Goal: Obtain resource: Download file/media

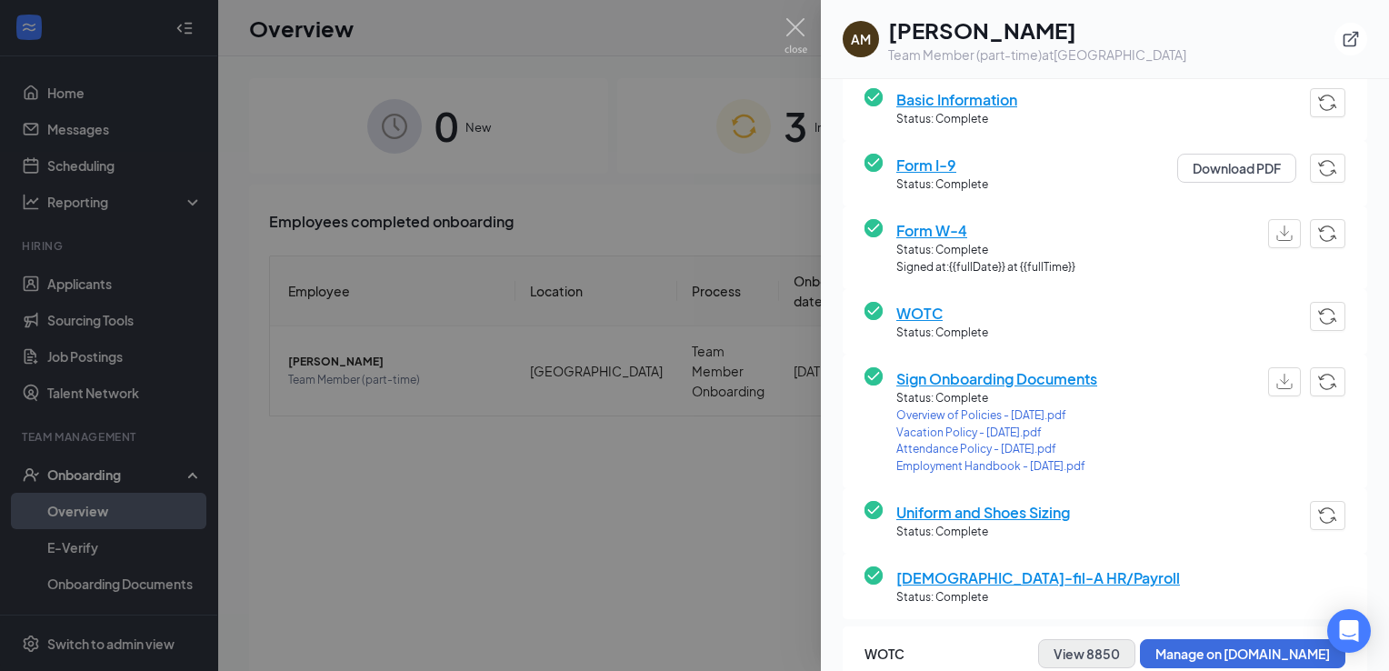
scroll to position [404, 0]
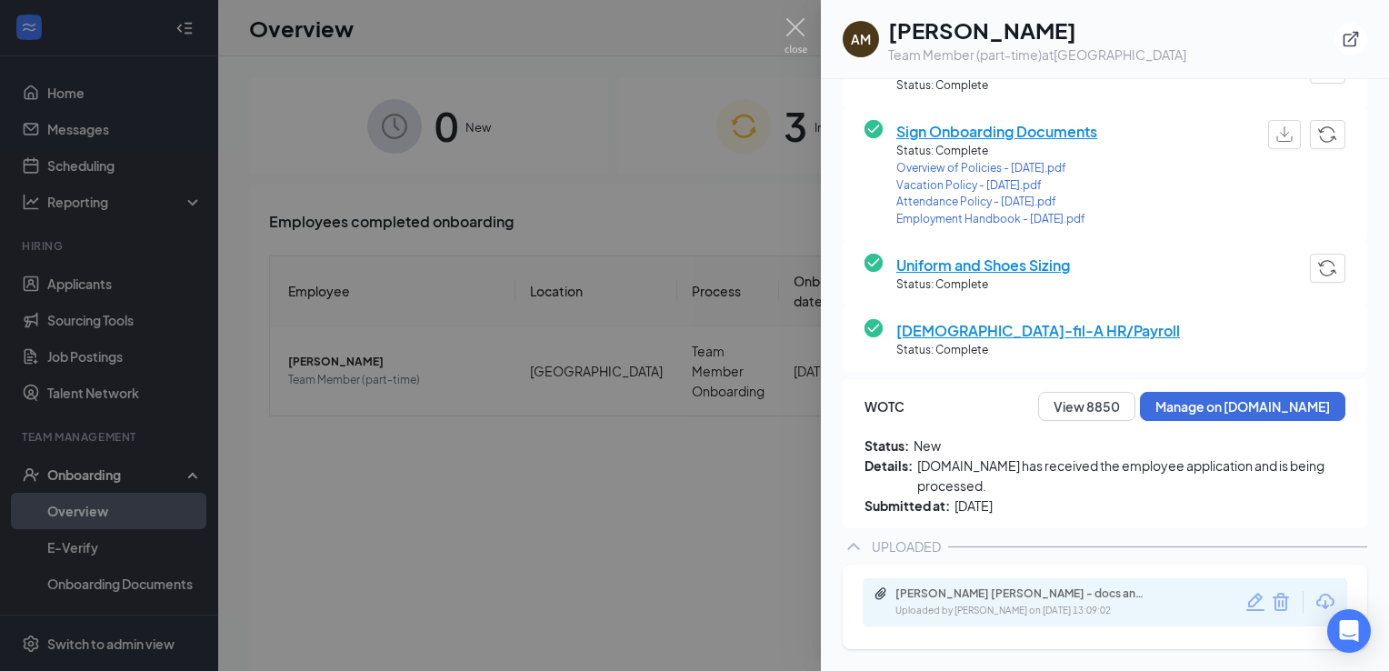
click at [1007, 583] on div "[PERSON_NAME] [PERSON_NAME] - docs and offer.pdf Uploaded by [PERSON_NAME] on […" at bounding box center [1105, 602] width 485 height 48
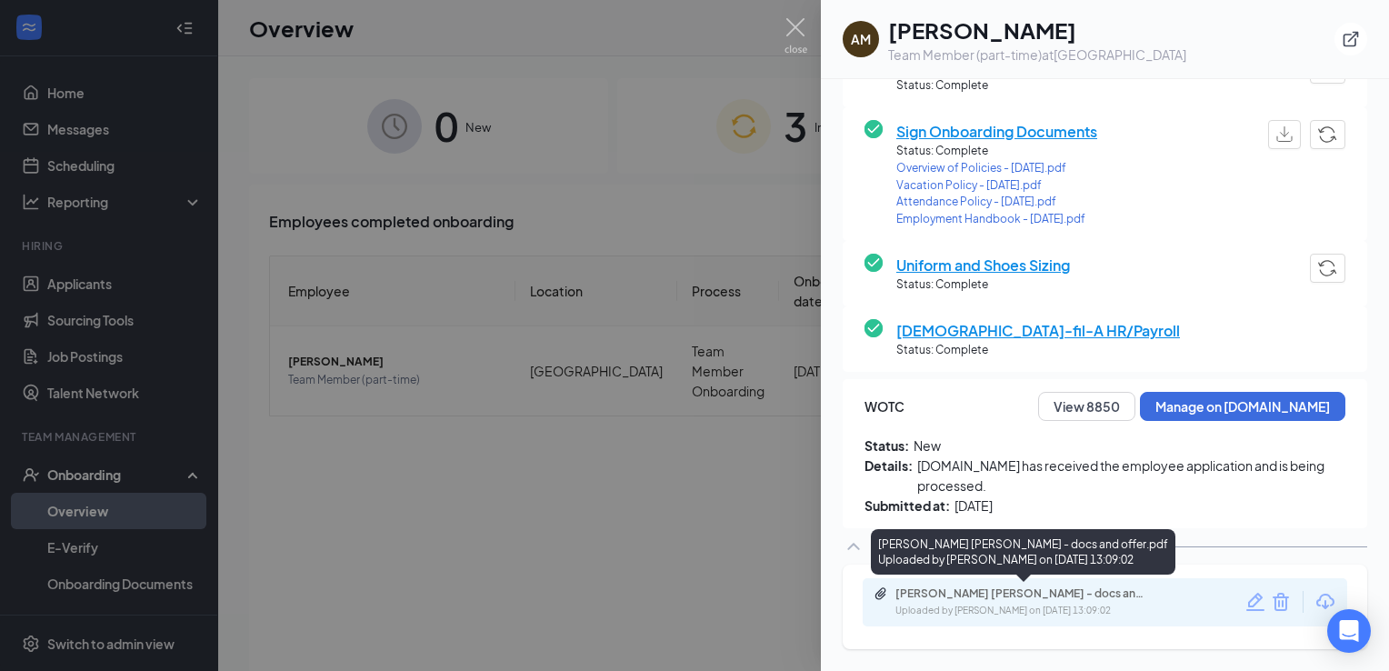
click at [983, 598] on div "[PERSON_NAME] [PERSON_NAME] - docs and offer.pdf" at bounding box center [1022, 593] width 255 height 15
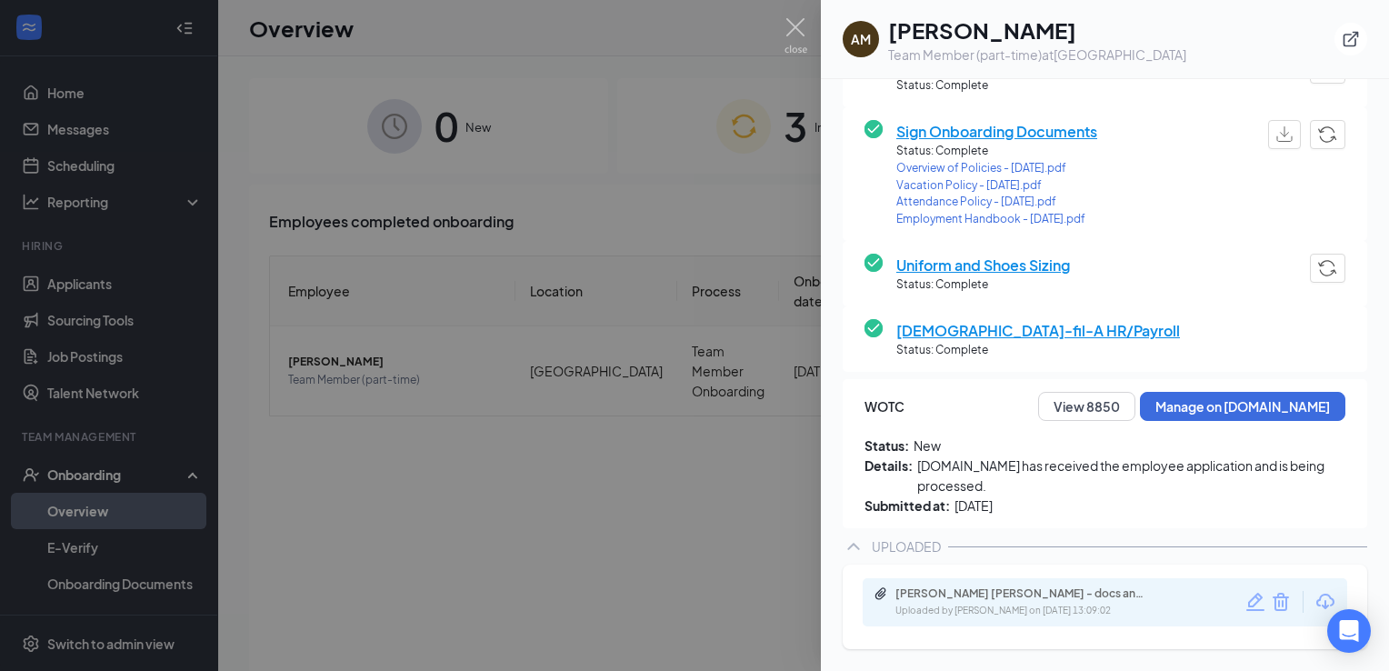
scroll to position [395, 0]
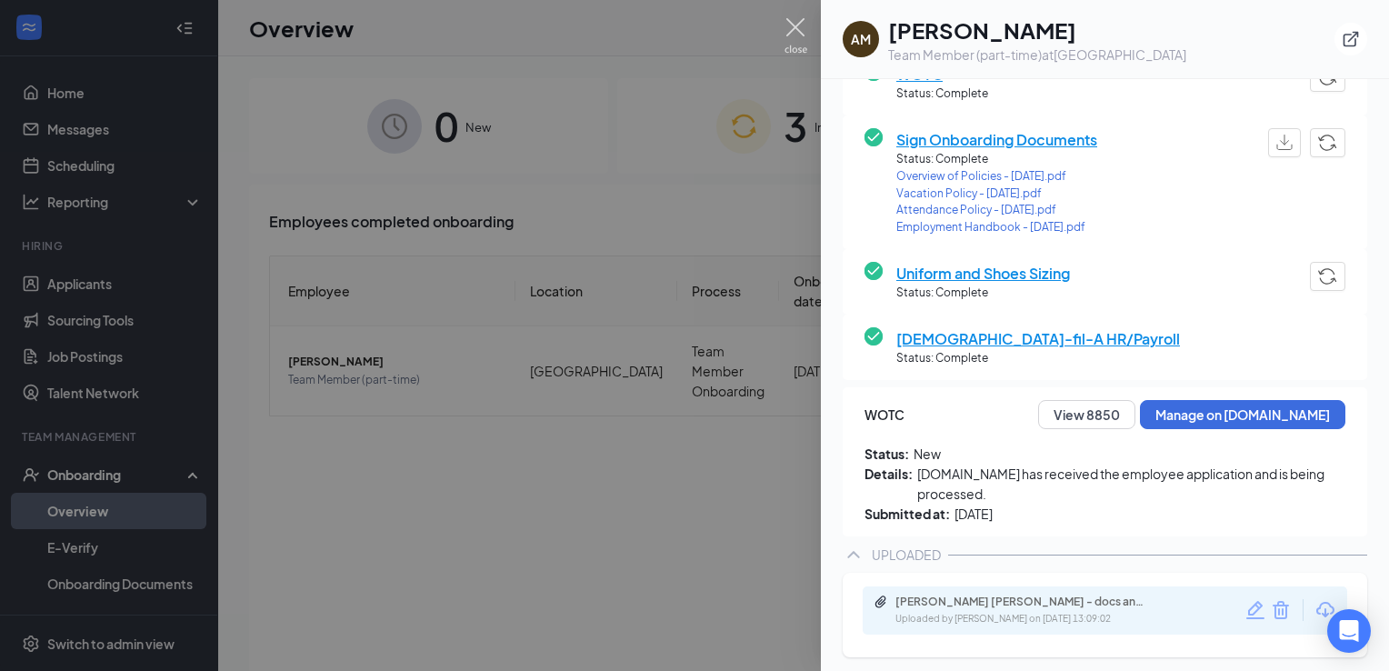
click at [798, 24] on img at bounding box center [796, 35] width 23 height 35
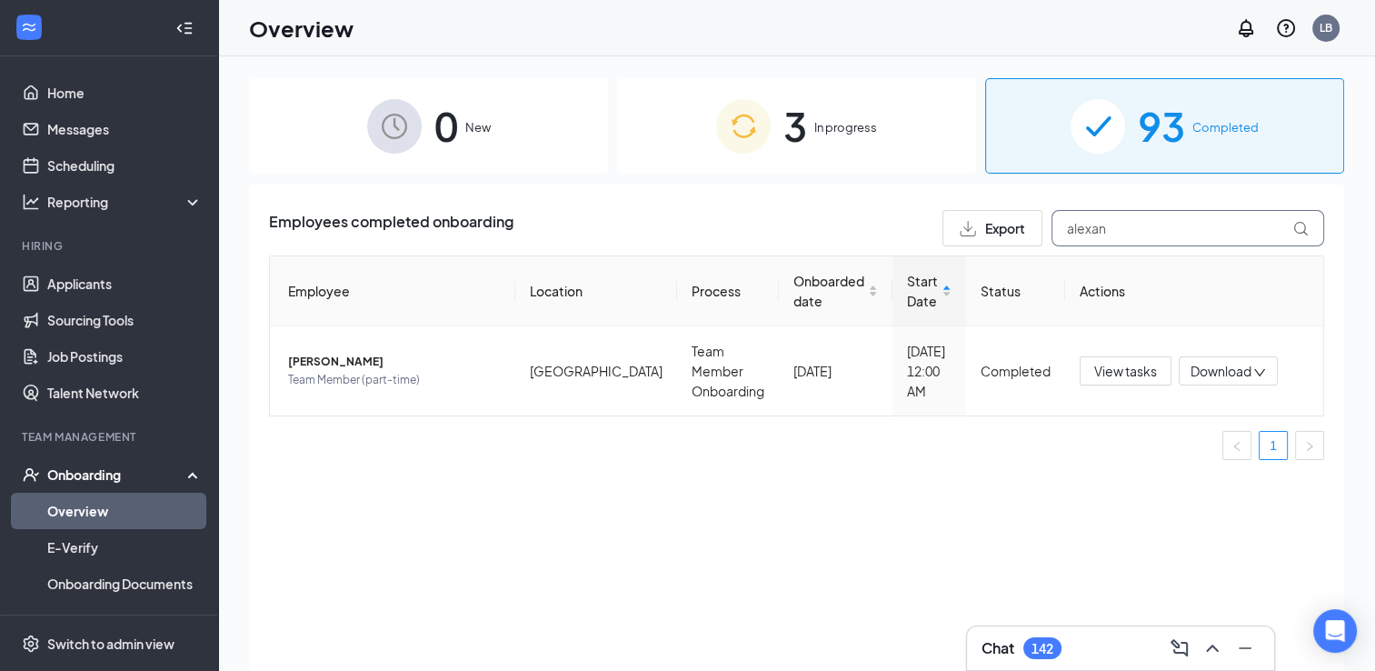
click at [1098, 236] on input "alexan" at bounding box center [1188, 228] width 273 height 36
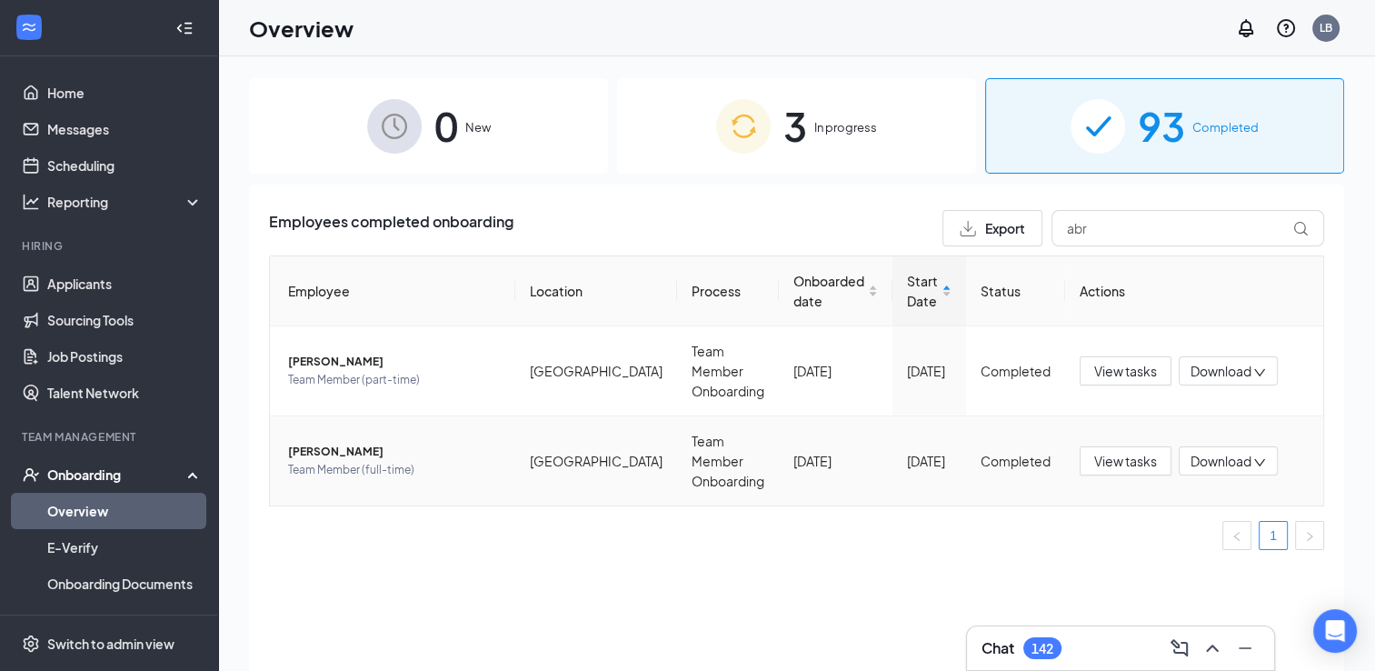
click at [325, 443] on span "[PERSON_NAME]" at bounding box center [394, 452] width 213 height 18
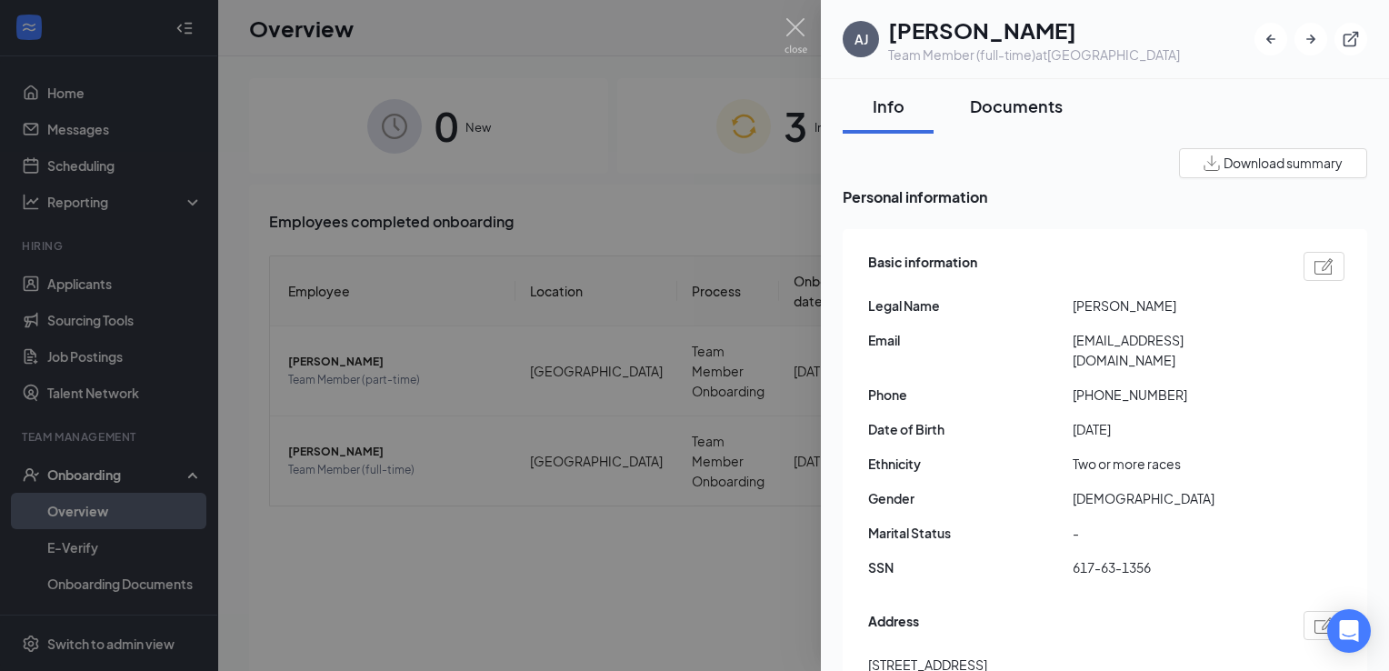
click at [1005, 101] on div "Documents" at bounding box center [1016, 106] width 93 height 23
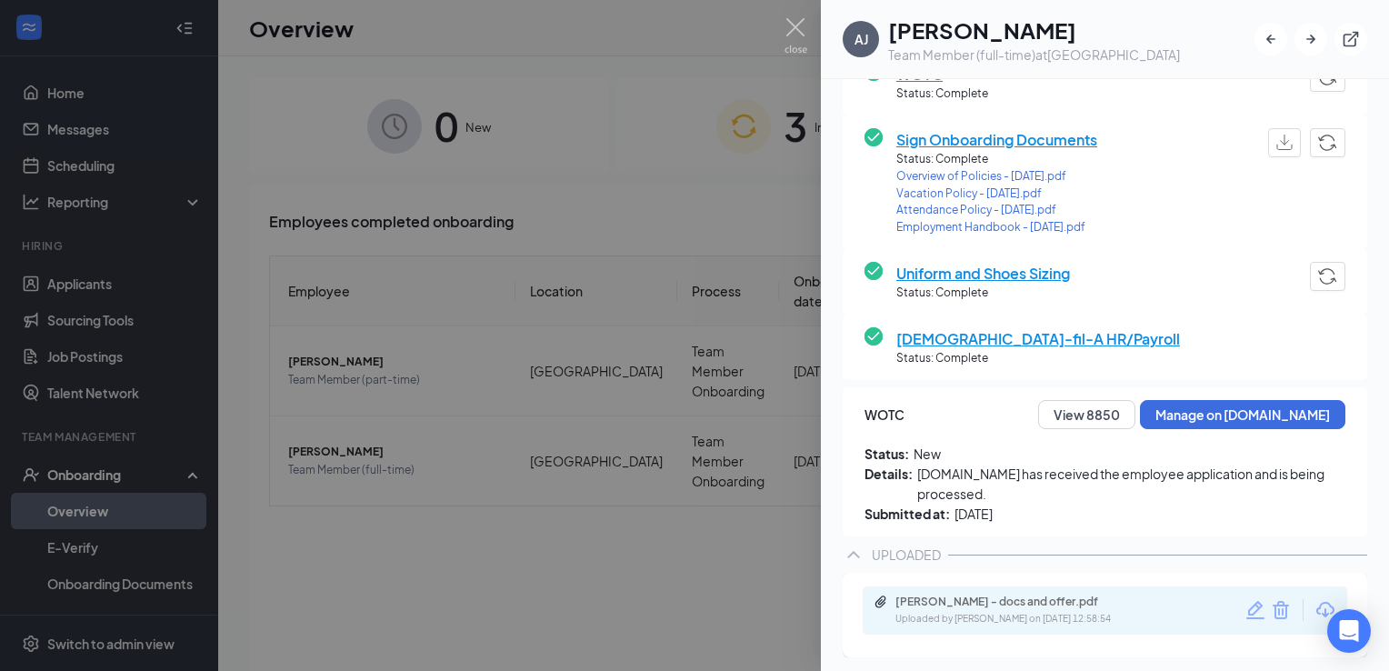
scroll to position [397, 0]
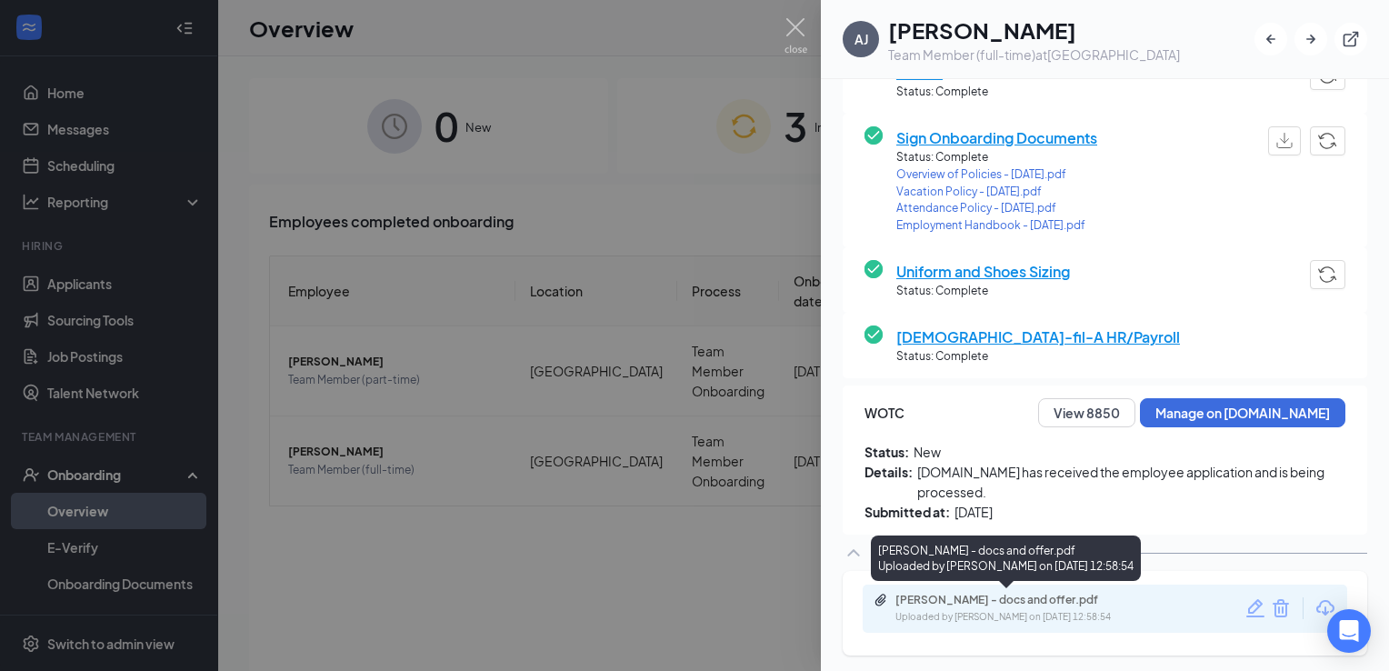
click at [925, 608] on div "[PERSON_NAME] - docs and offer.pdf Uploaded by [PERSON_NAME] on [DATE] 12:58:54" at bounding box center [1021, 609] width 295 height 32
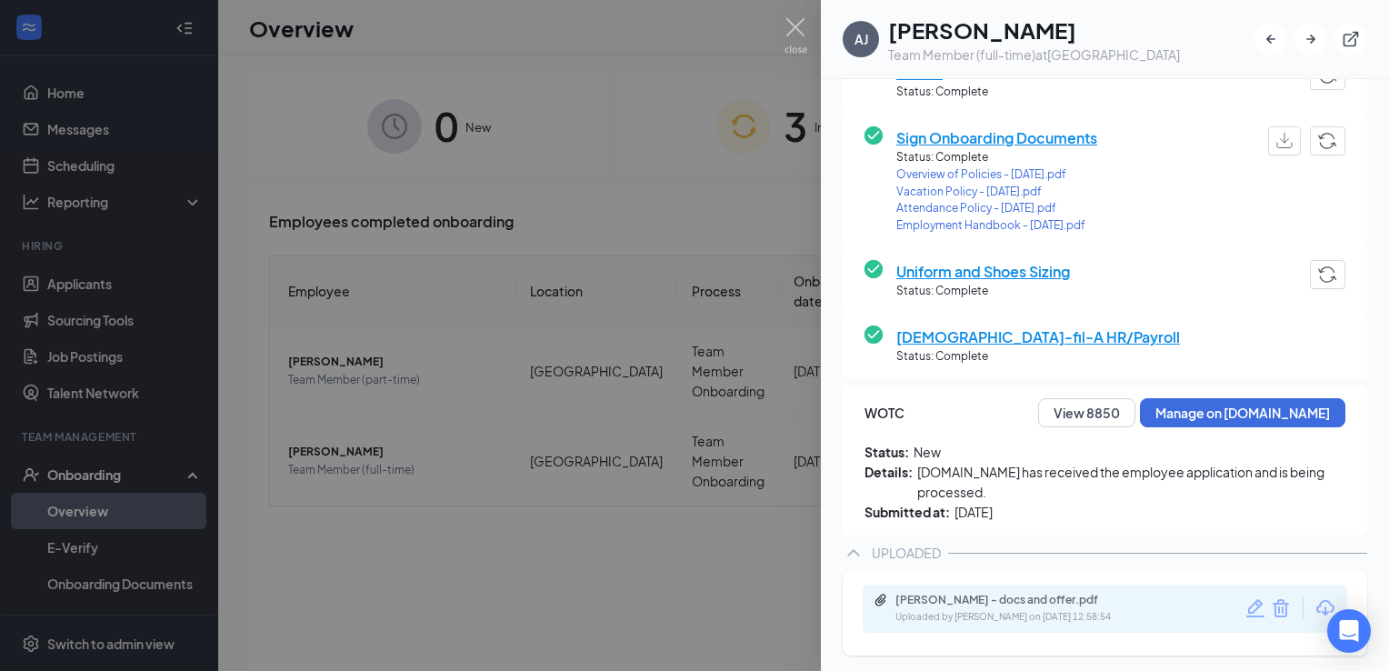
scroll to position [395, 0]
click at [788, 20] on img at bounding box center [796, 35] width 23 height 35
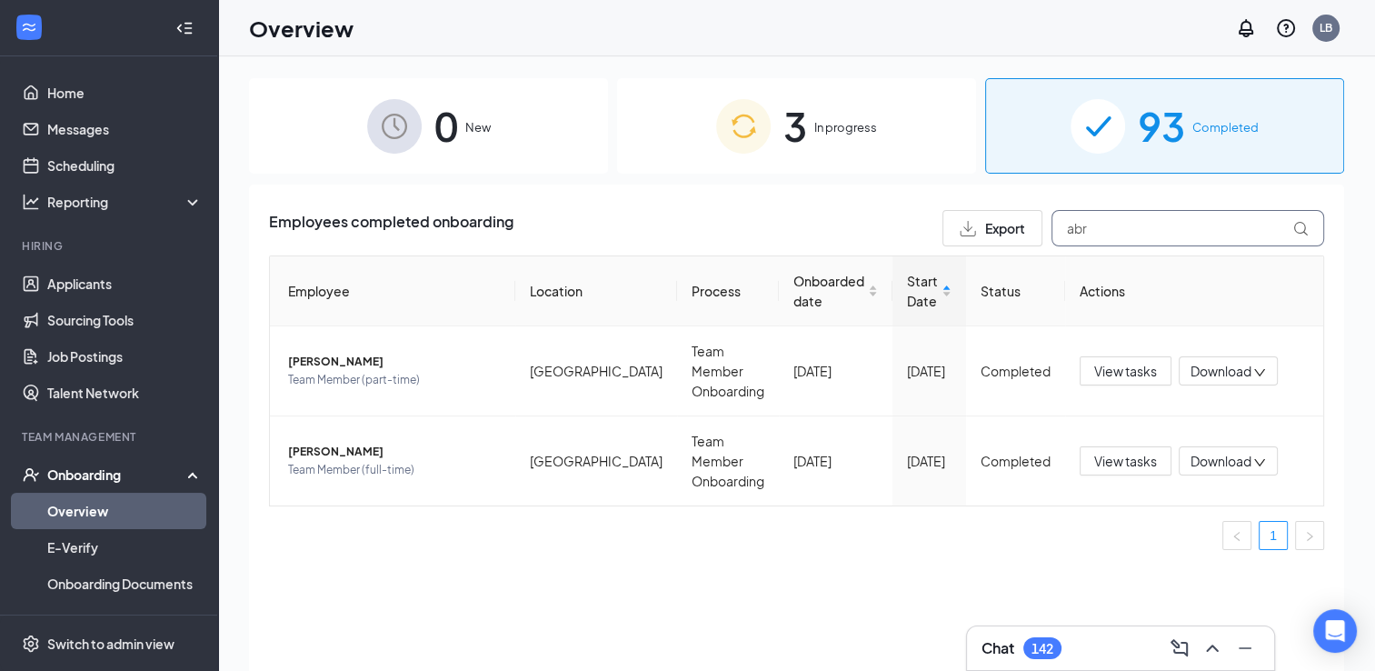
click at [1096, 233] on input "abr" at bounding box center [1188, 228] width 273 height 36
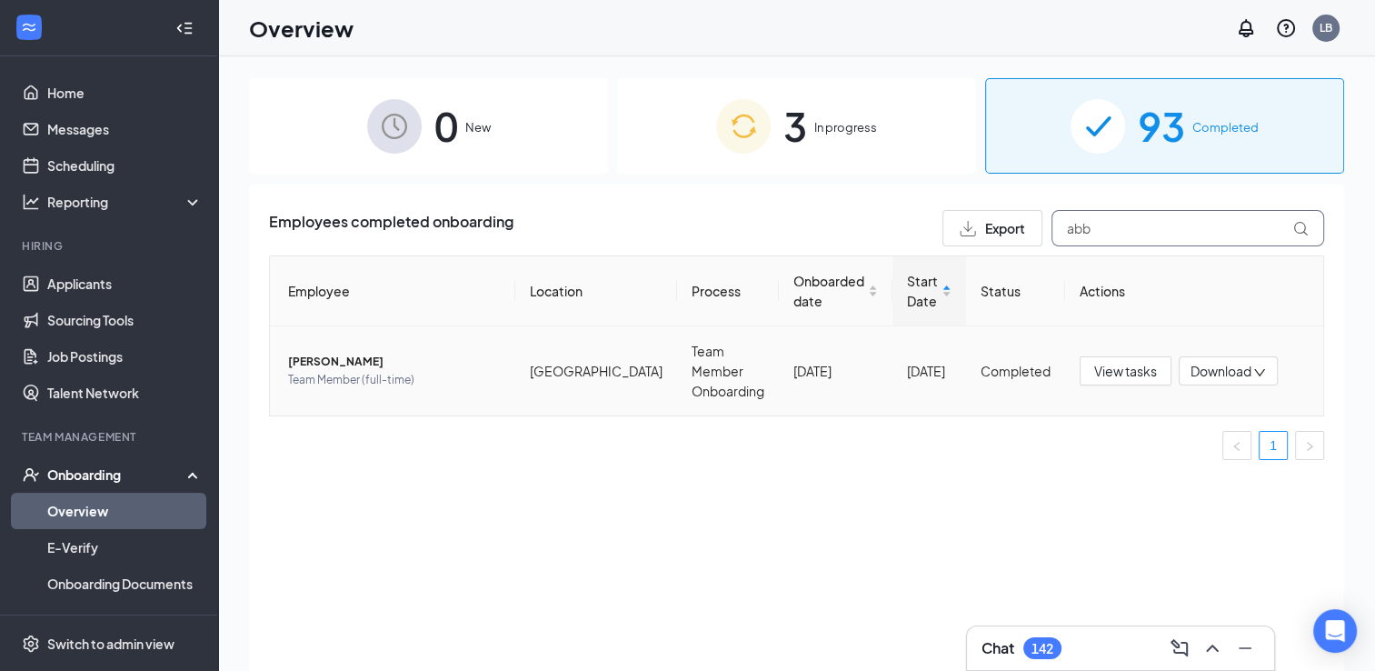
type input "abb"
click at [350, 353] on span "[PERSON_NAME]" at bounding box center [394, 362] width 213 height 18
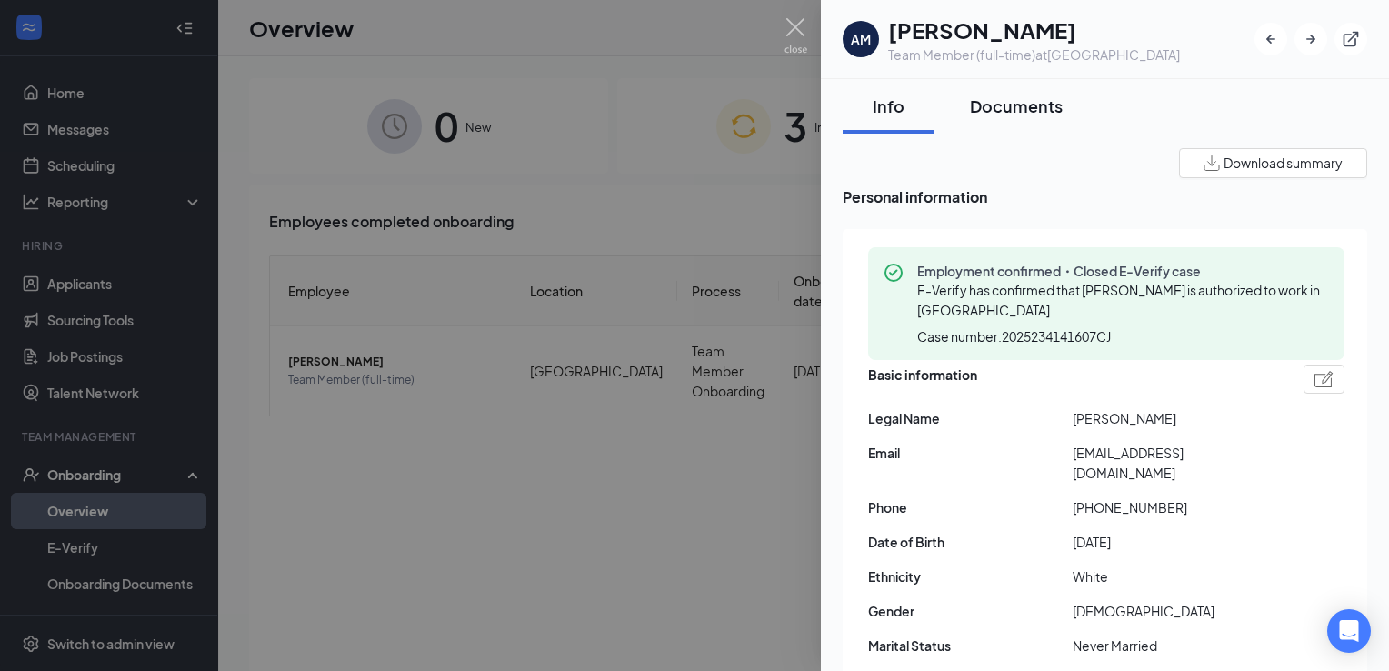
click at [1004, 99] on div "Documents" at bounding box center [1016, 106] width 93 height 23
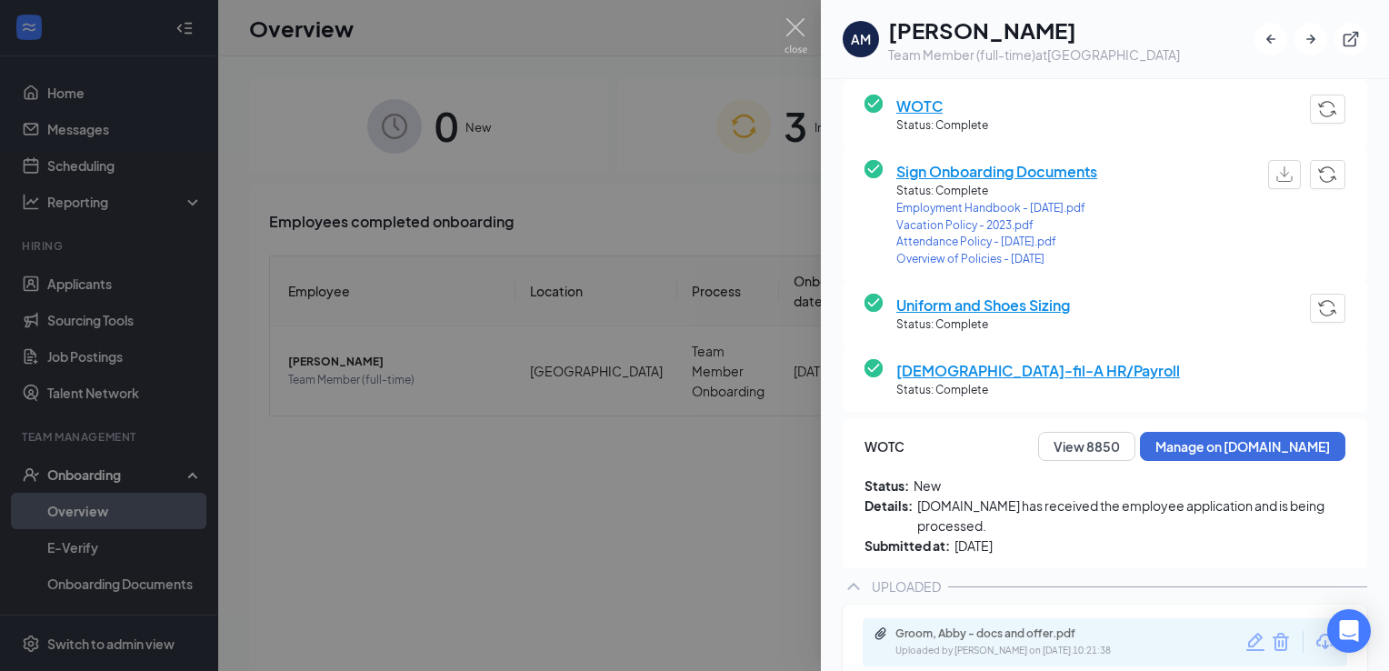
scroll to position [497, 0]
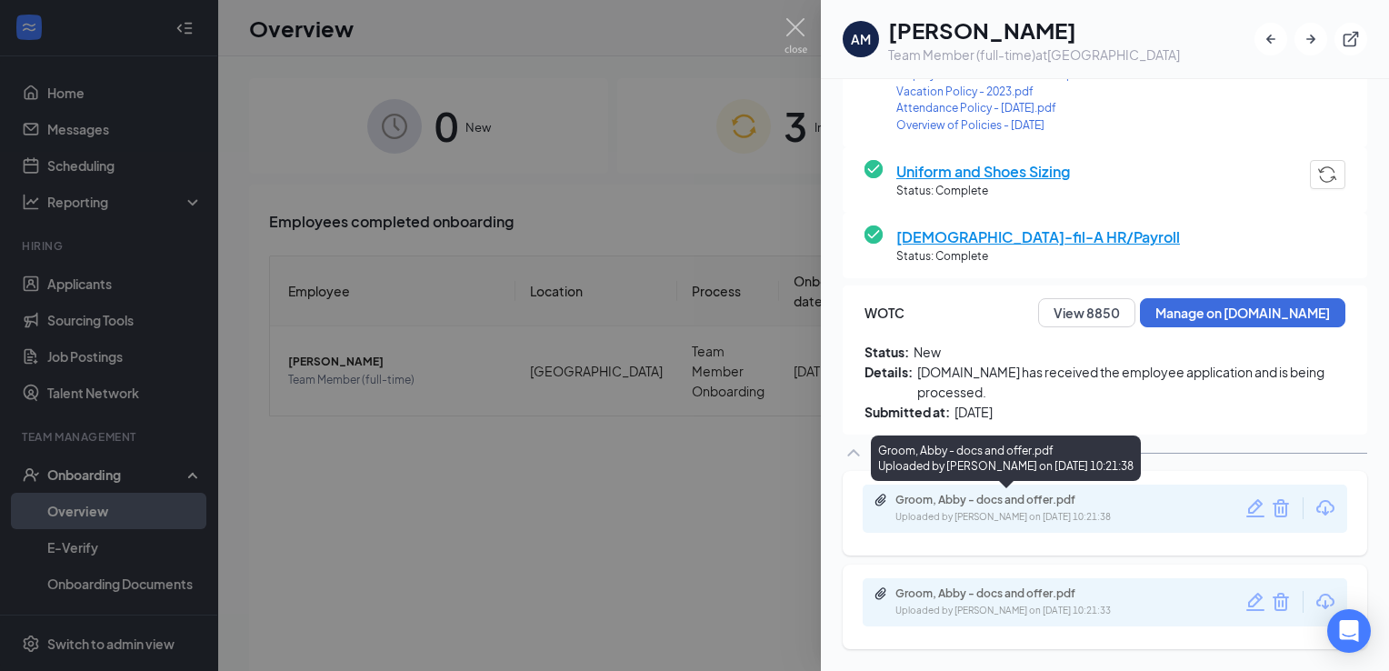
click at [969, 511] on div "Uploaded by [PERSON_NAME] on [DATE] 10:21:38" at bounding box center [1031, 517] width 273 height 15
